Goal: Task Accomplishment & Management: Manage account settings

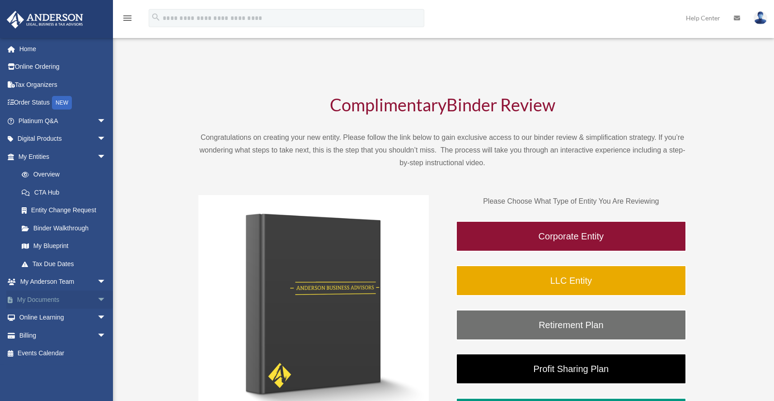
click at [44, 297] on link "My Documents arrow_drop_down" at bounding box center [62, 299] width 113 height 18
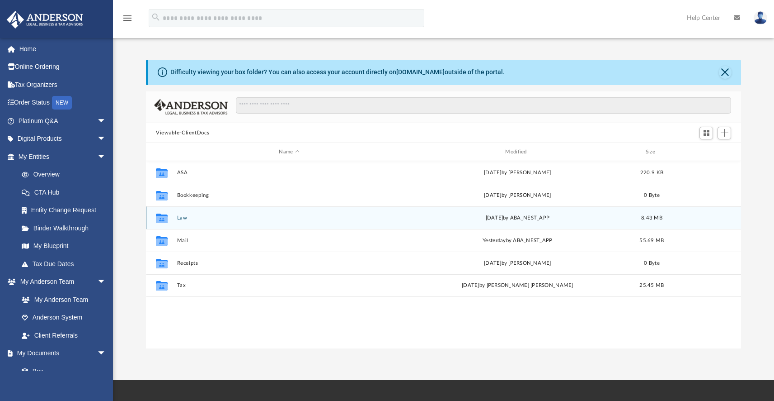
scroll to position [198, 588]
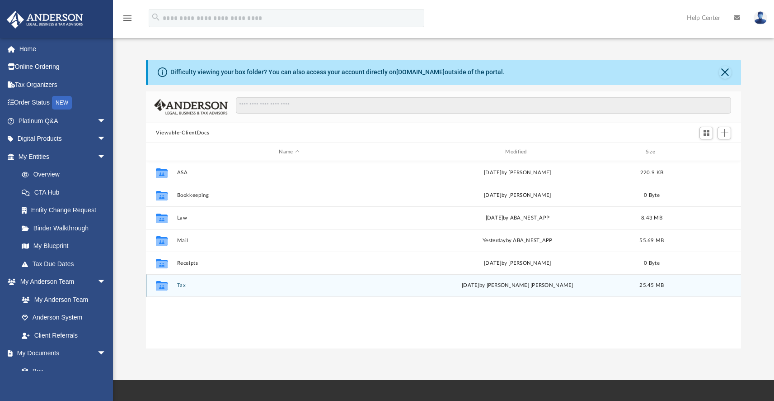
click at [180, 285] on button "Tax" at bounding box center [289, 285] width 225 height 6
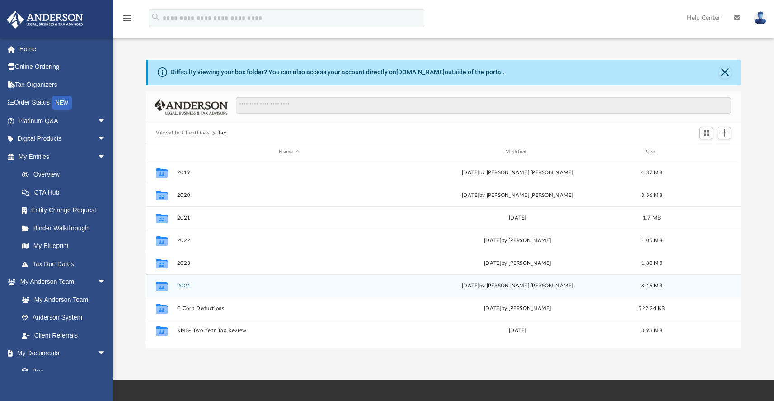
click at [186, 286] on button "2024" at bounding box center [289, 286] width 225 height 6
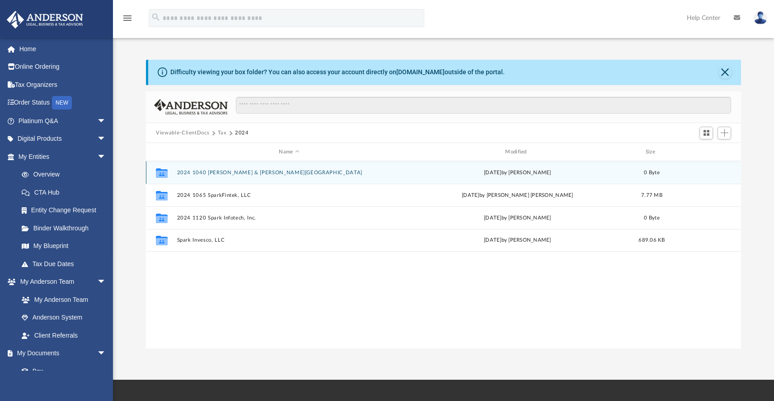
click at [203, 170] on button "2024 1040 [PERSON_NAME] & [PERSON_NAME][GEOGRAPHIC_DATA]" at bounding box center [289, 173] width 225 height 6
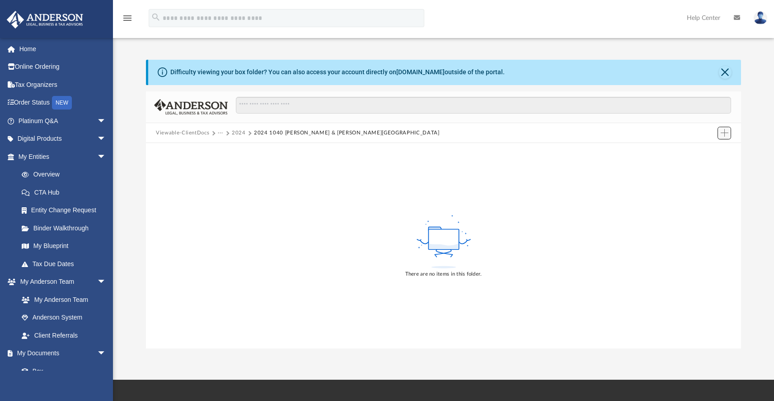
click at [723, 133] on span "Add" at bounding box center [725, 133] width 8 height 8
click at [715, 151] on li "Upload" at bounding box center [712, 150] width 29 height 9
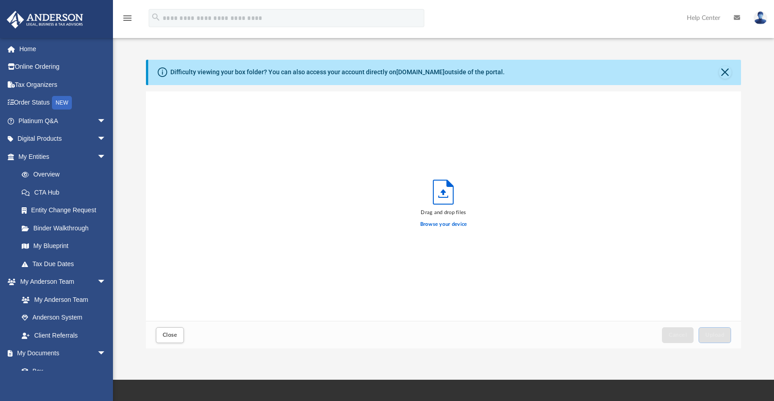
scroll to position [222, 588]
click at [440, 223] on label "Browse your device" at bounding box center [443, 224] width 47 height 8
click at [0, 0] on input "Browse your device" at bounding box center [0, 0] width 0 height 0
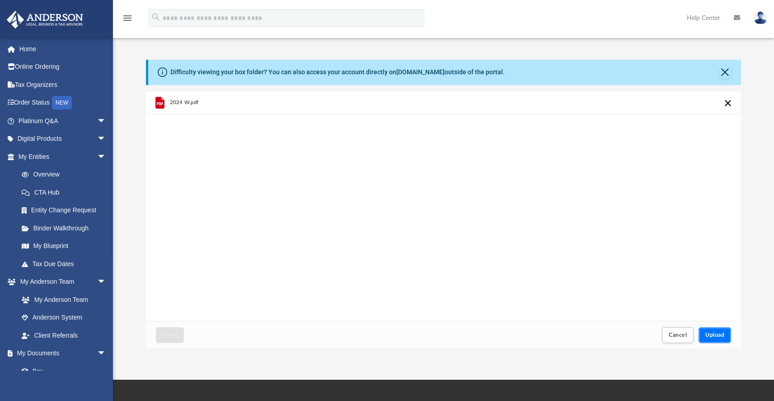
click at [715, 331] on button "Upload" at bounding box center [715, 335] width 33 height 16
click at [173, 335] on span "Close" at bounding box center [170, 334] width 14 height 5
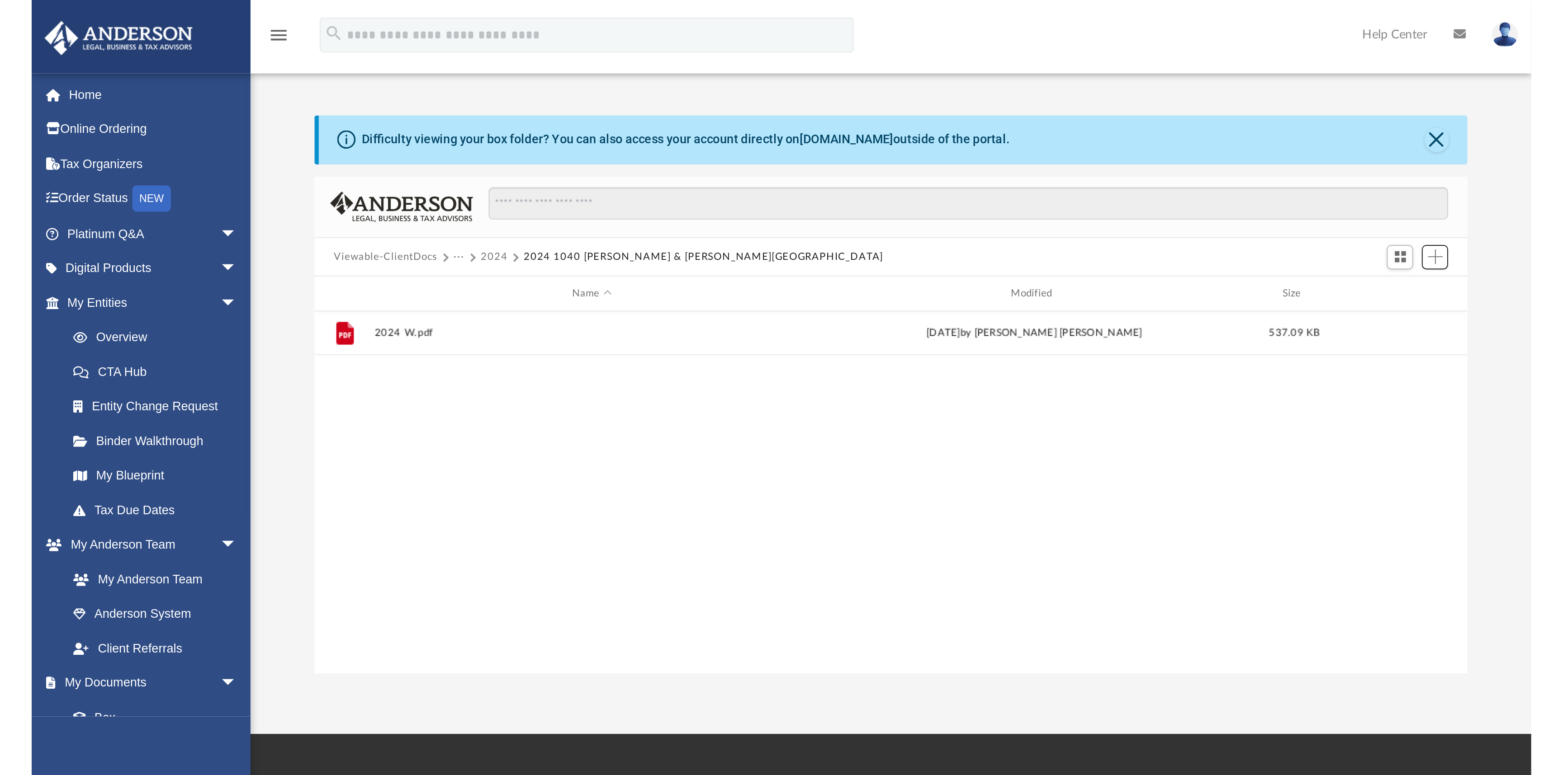
scroll to position [198, 588]
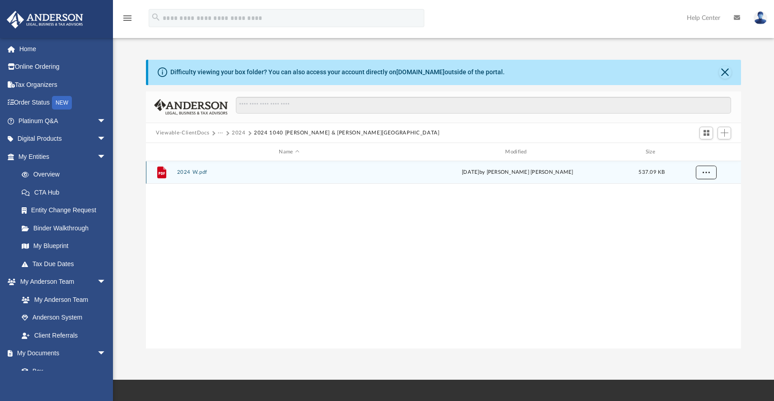
click at [706, 171] on span "More options" at bounding box center [706, 172] width 7 height 5
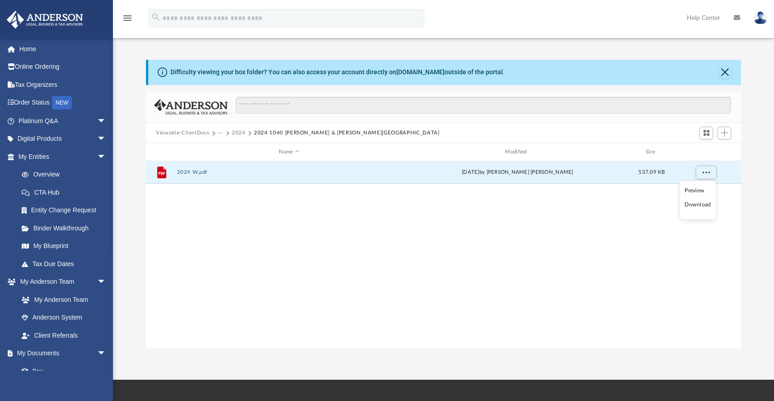
click at [382, 231] on div "File 2024 W.pdf [DATE] by [PERSON_NAME] [PERSON_NAME] 537.09 KB" at bounding box center [443, 255] width 595 height 188
click at [444, 312] on div "File 2024 W.pdf [DATE] by [PERSON_NAME] [PERSON_NAME] 537.09 KB" at bounding box center [443, 255] width 595 height 188
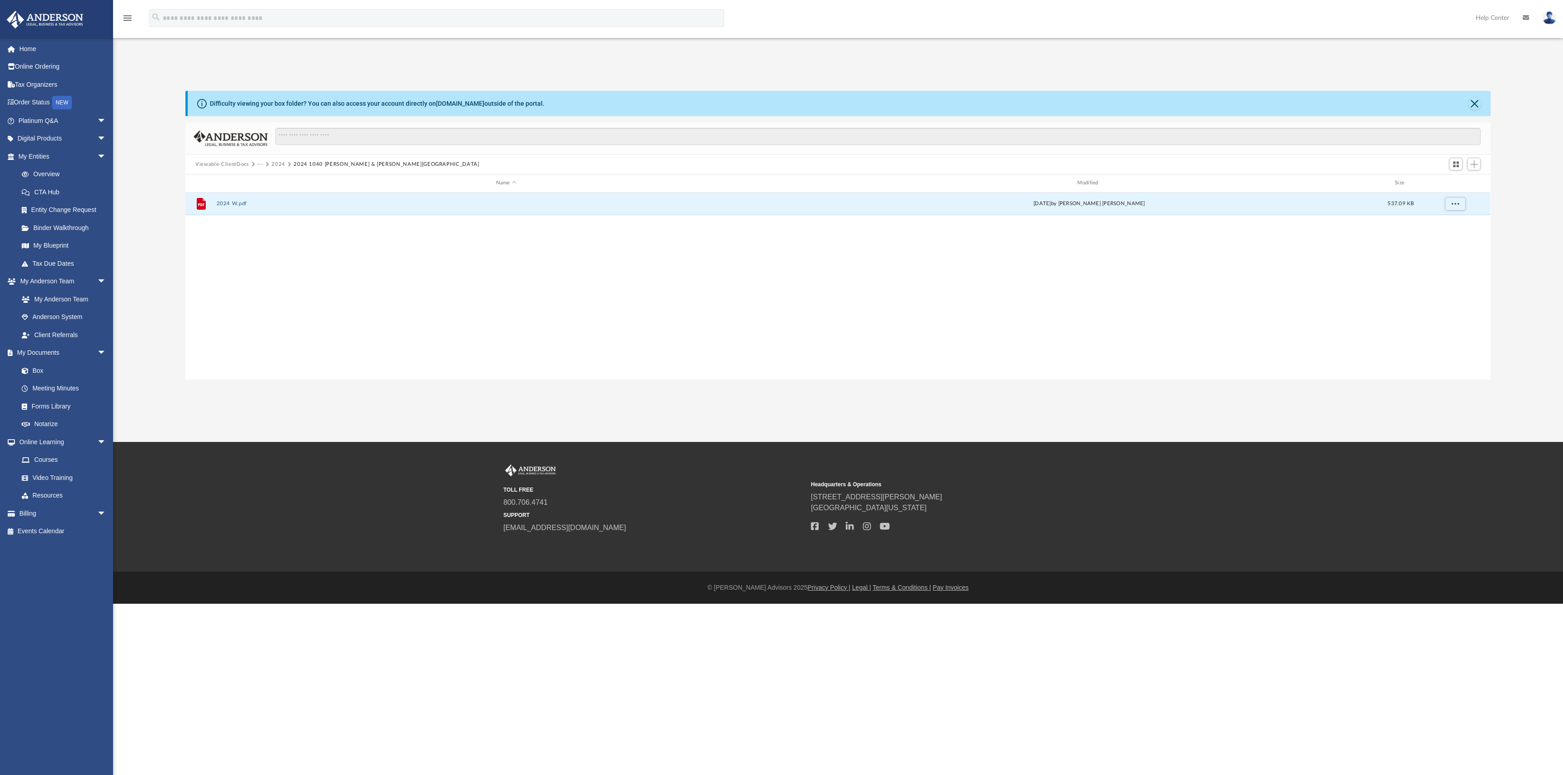
scroll to position [198, 1298]
